Goal: Check status: Check status

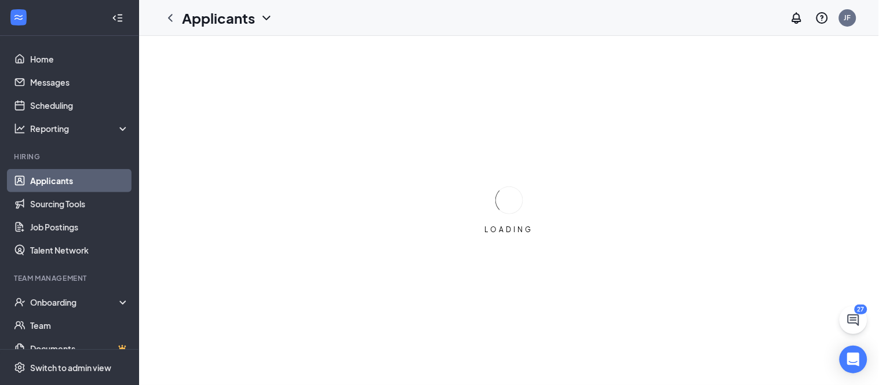
drag, startPoint x: 0, startPoint y: 0, endPoint x: 318, endPoint y: 262, distance: 411.7
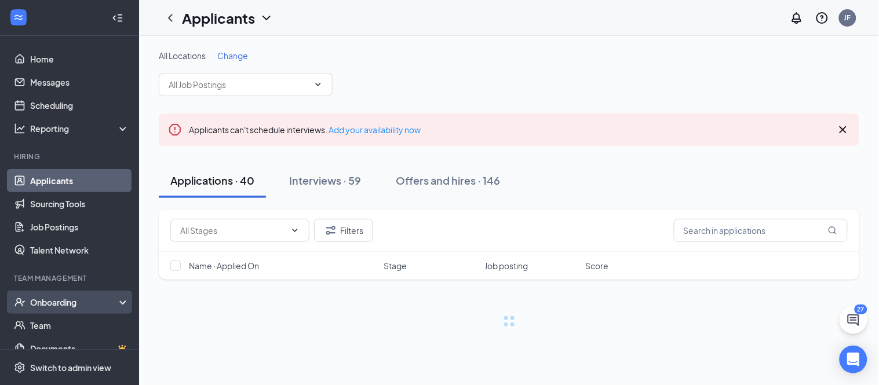
click at [58, 303] on div "Onboarding" at bounding box center [74, 303] width 89 height 12
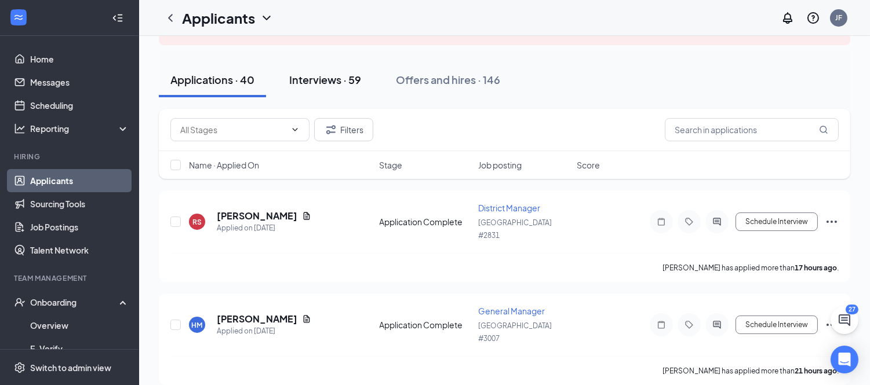
scroll to position [198, 0]
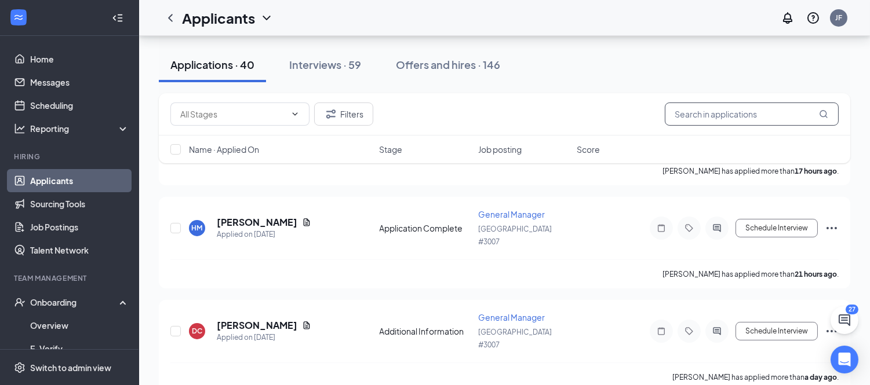
click at [713, 117] on input "text" at bounding box center [752, 114] width 174 height 23
type input "summer"
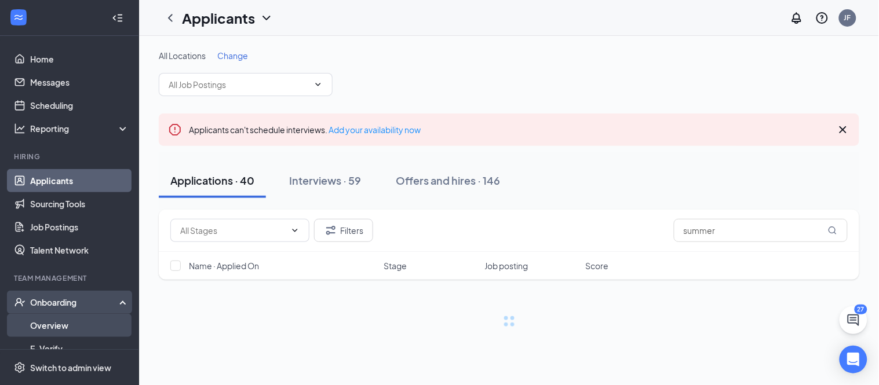
click at [67, 325] on link "Overview" at bounding box center [79, 325] width 99 height 23
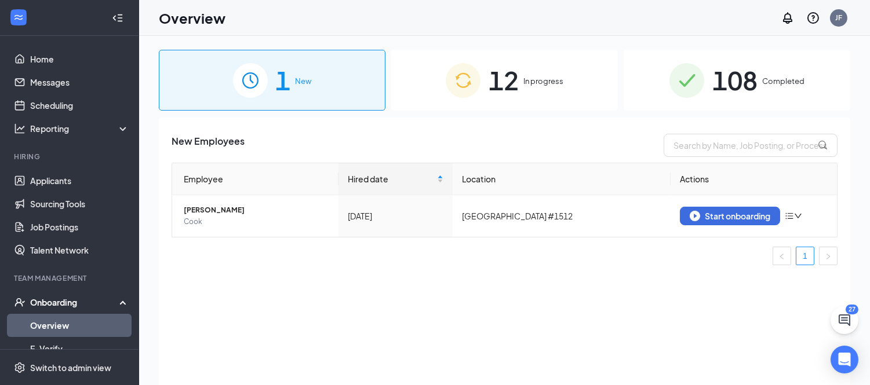
click at [549, 85] on span "In progress" at bounding box center [543, 81] width 40 height 12
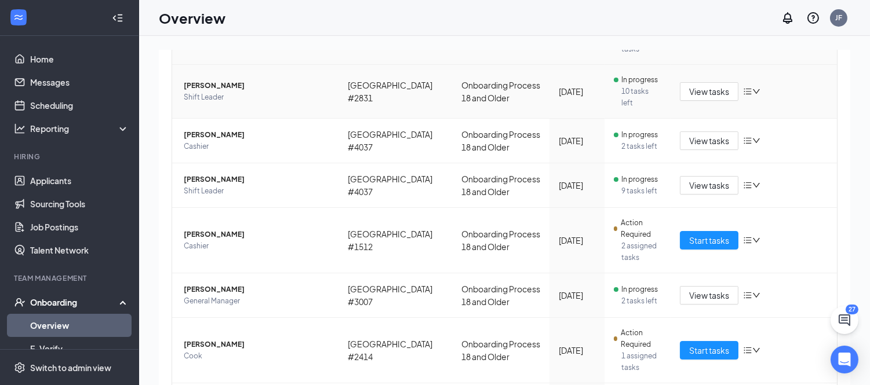
scroll to position [413, 0]
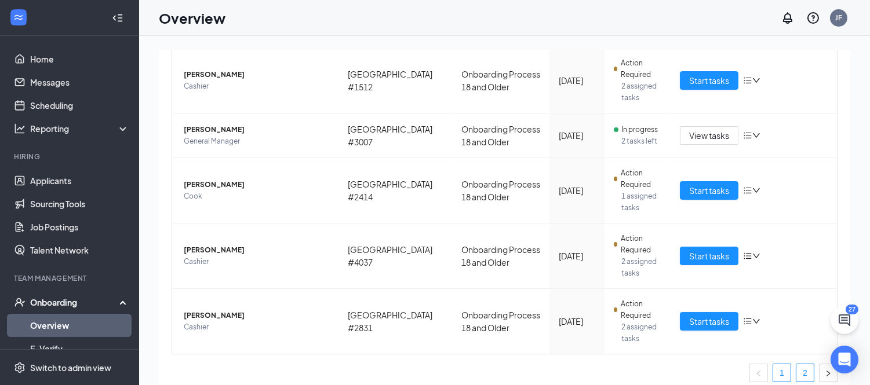
click at [796, 365] on link "2" at bounding box center [804, 373] width 17 height 17
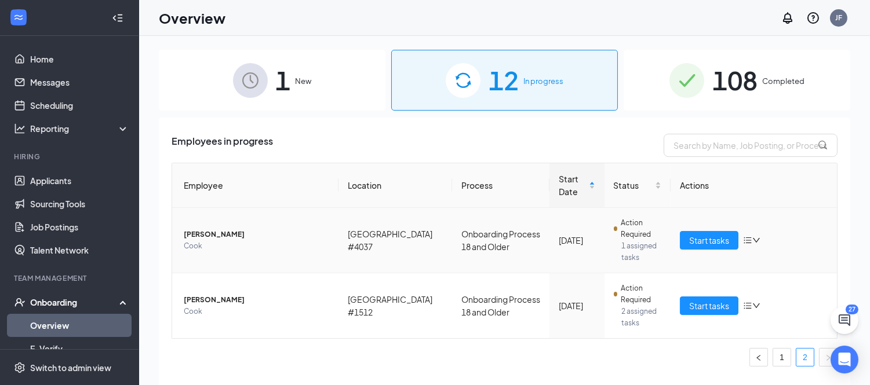
click at [202, 234] on span "[PERSON_NAME]" at bounding box center [256, 235] width 145 height 12
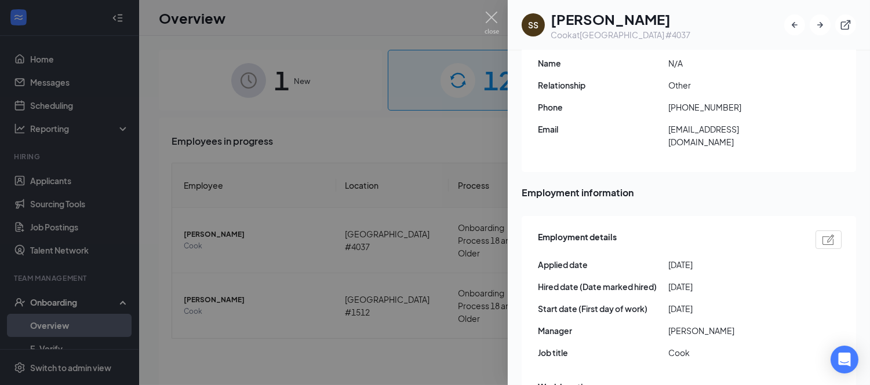
scroll to position [450, 0]
